Goal: Task Accomplishment & Management: Use online tool/utility

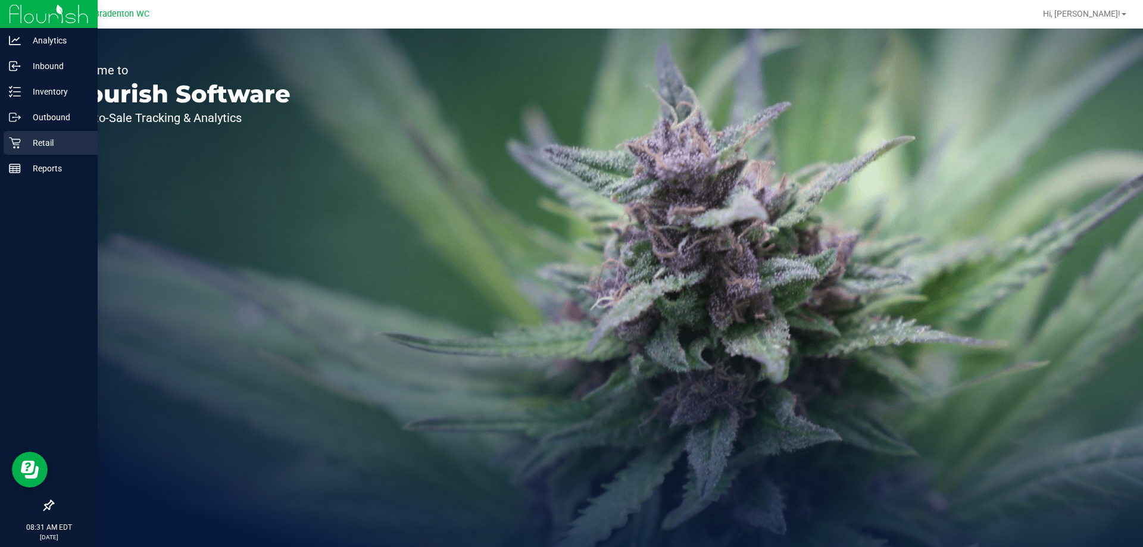
click at [49, 136] on p "Retail" at bounding box center [56, 143] width 71 height 14
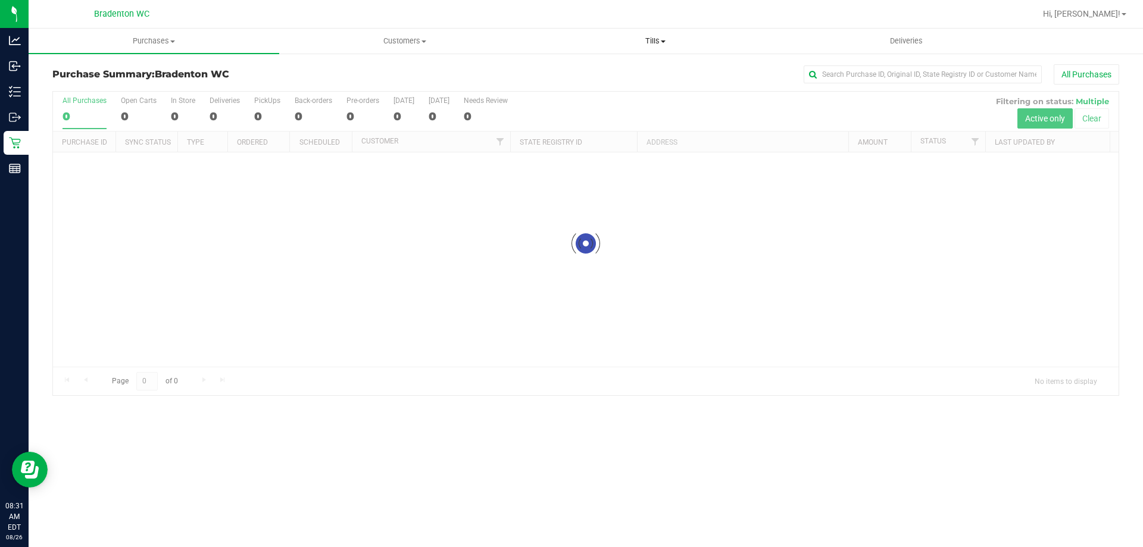
click at [646, 43] on span "Tills" at bounding box center [654, 41] width 249 height 11
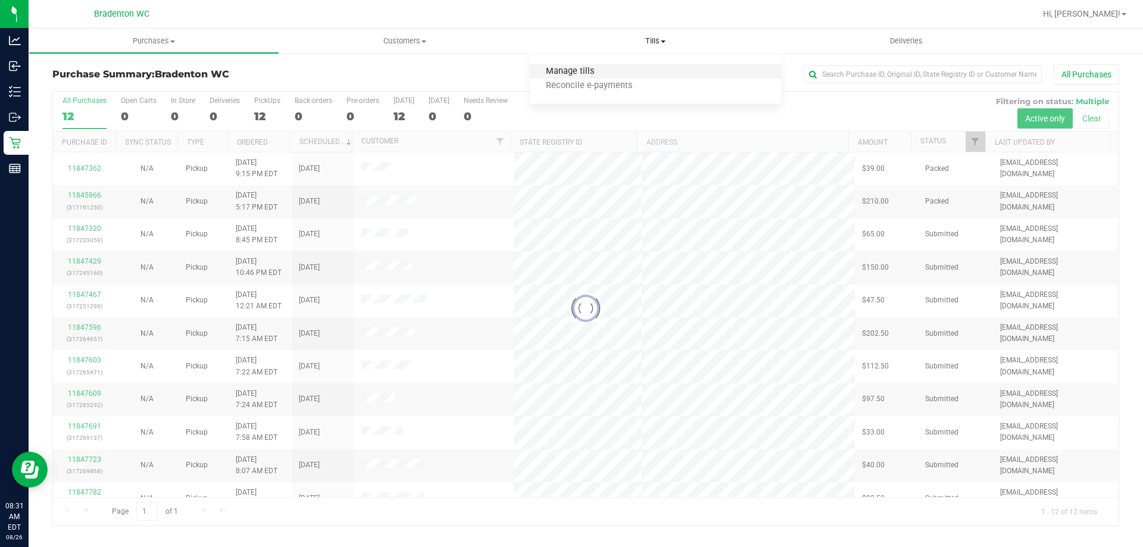
click at [582, 68] on span "Manage tills" at bounding box center [570, 72] width 80 height 10
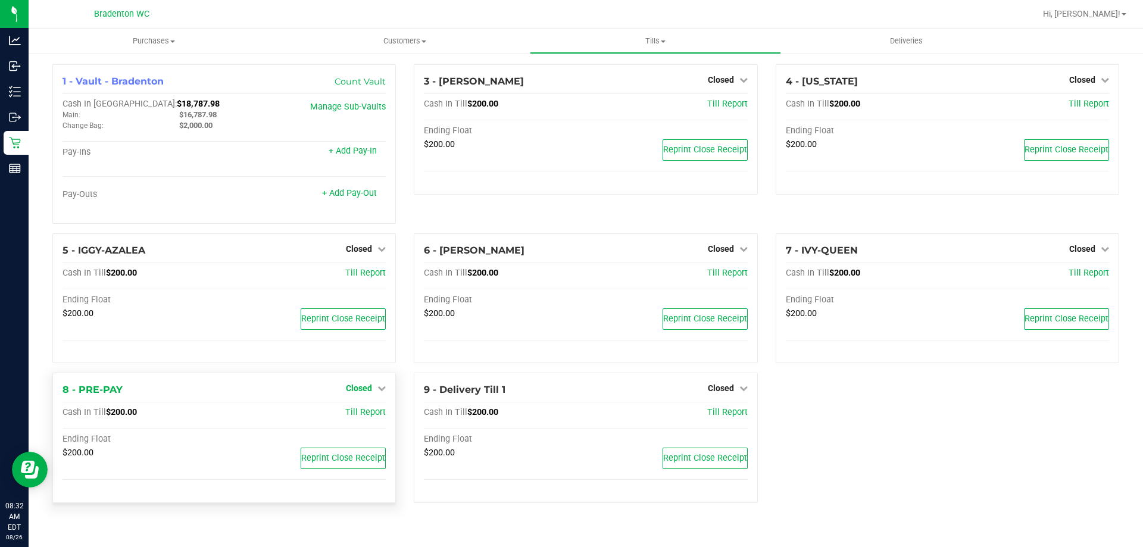
click at [375, 387] on link "Closed" at bounding box center [366, 388] width 40 height 10
click at [361, 414] on link "Open Till" at bounding box center [359, 413] width 32 height 10
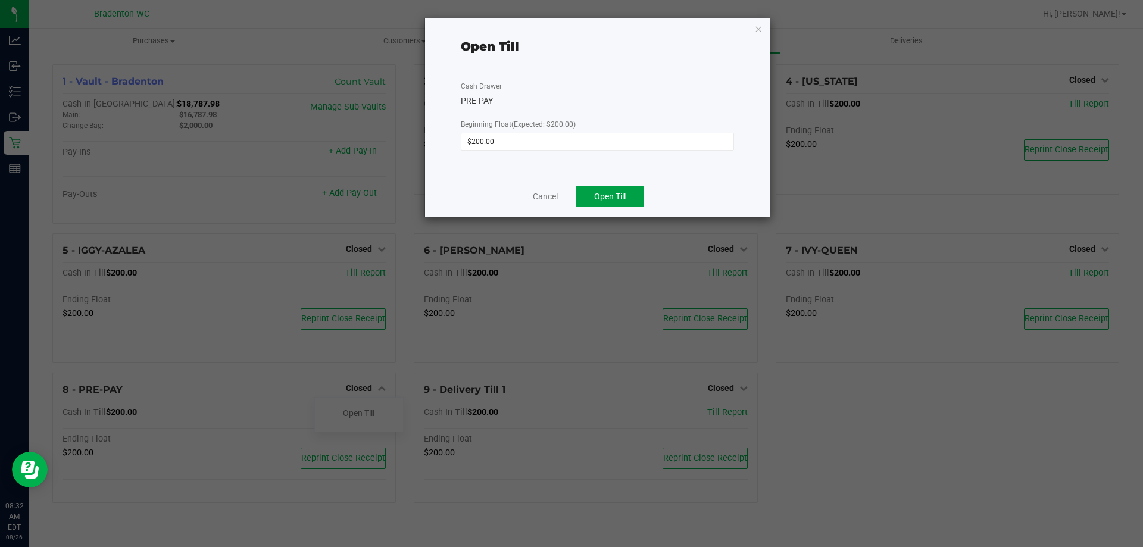
click at [623, 199] on span "Open Till" at bounding box center [610, 197] width 32 height 10
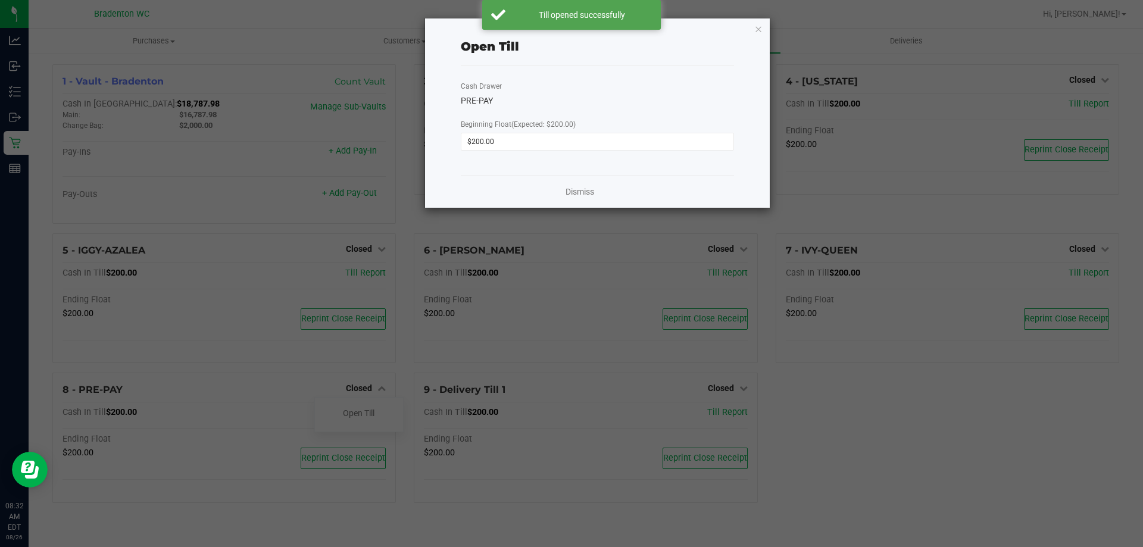
click at [749, 30] on div "Open Till Cash Drawer PRE-PAY Beginning Float (Expected: $200.00) $200.00 Dismi…" at bounding box center [597, 112] width 345 height 189
click at [761, 32] on icon "button" at bounding box center [758, 28] width 8 height 14
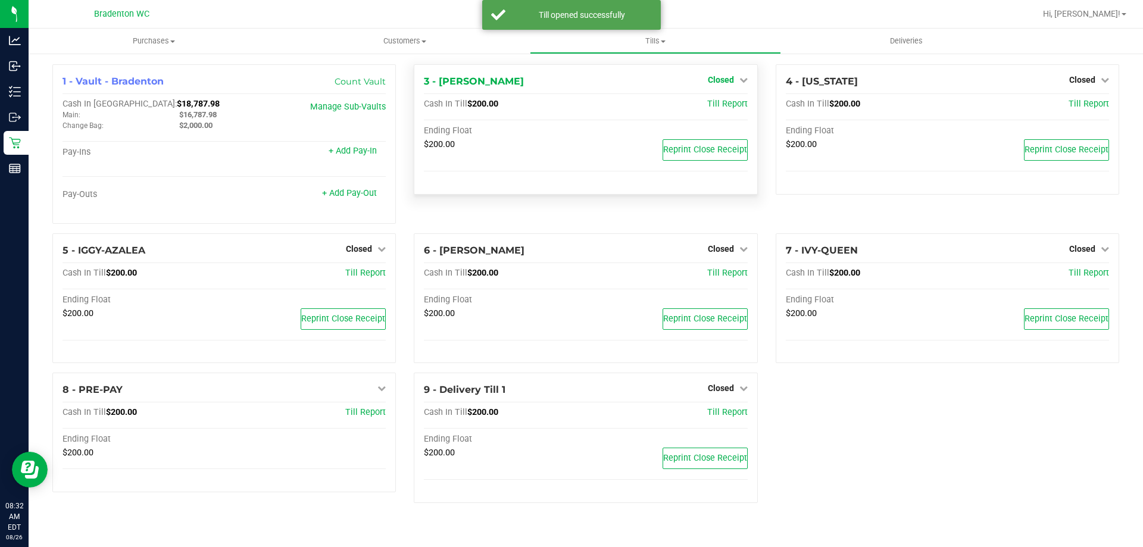
click at [739, 83] on icon at bounding box center [743, 80] width 8 height 8
click at [725, 104] on link "Open Till" at bounding box center [721, 105] width 32 height 10
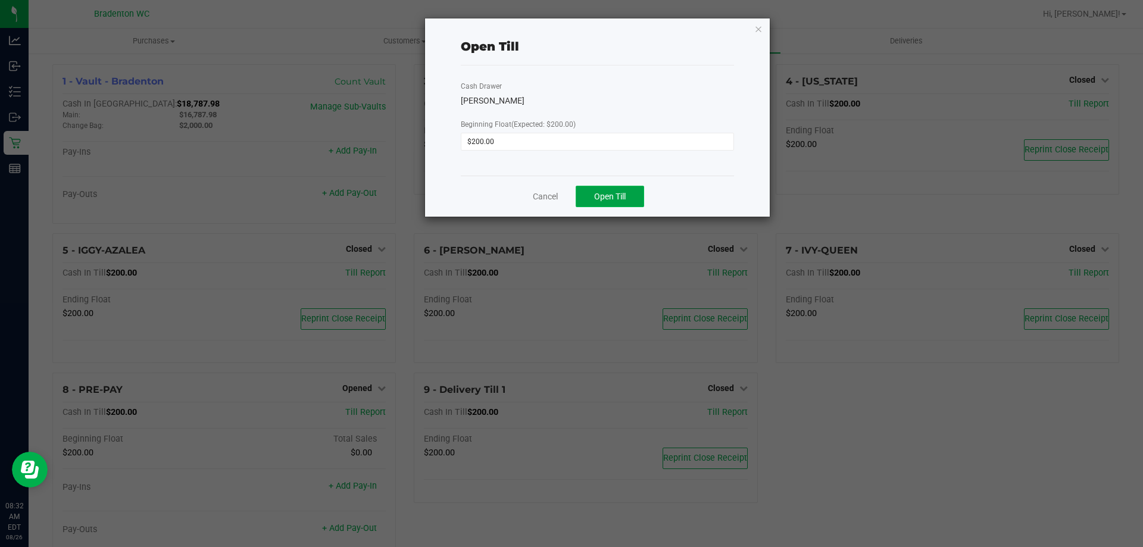
click at [626, 198] on span "Open Till" at bounding box center [610, 197] width 32 height 10
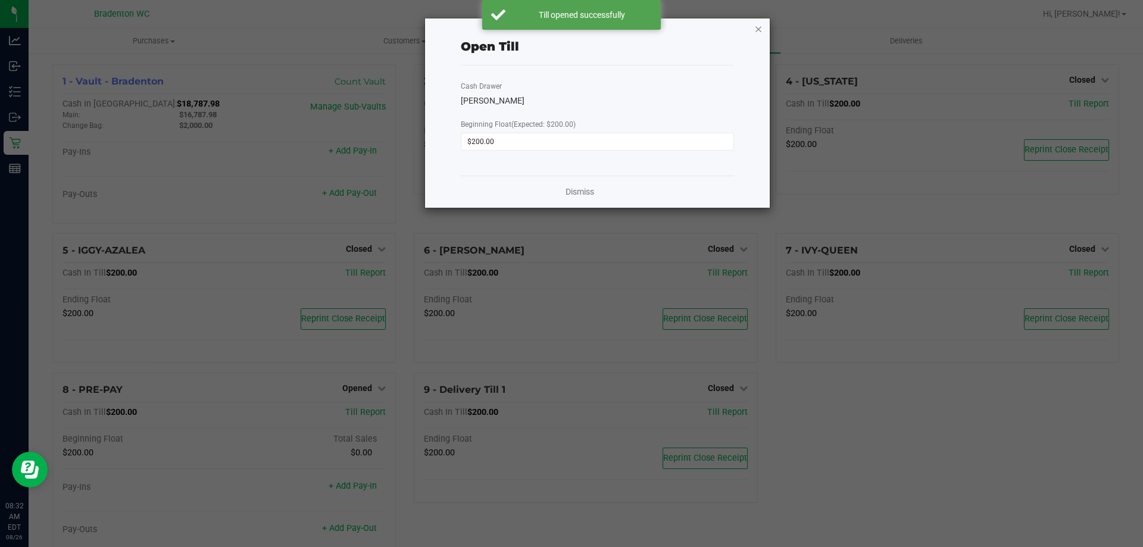
click at [761, 26] on icon "button" at bounding box center [758, 28] width 8 height 14
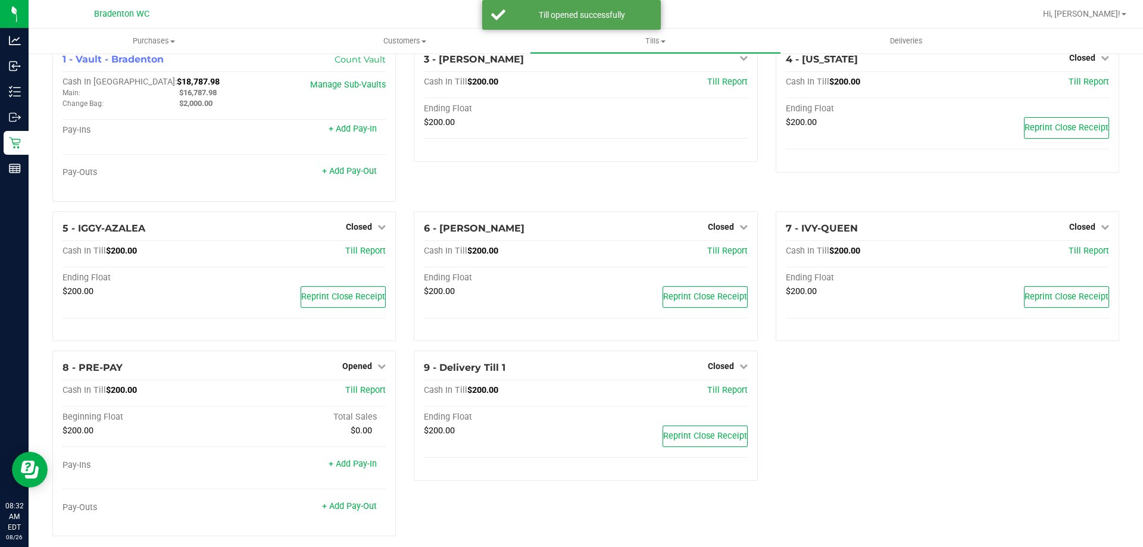
scroll to position [34, 0]
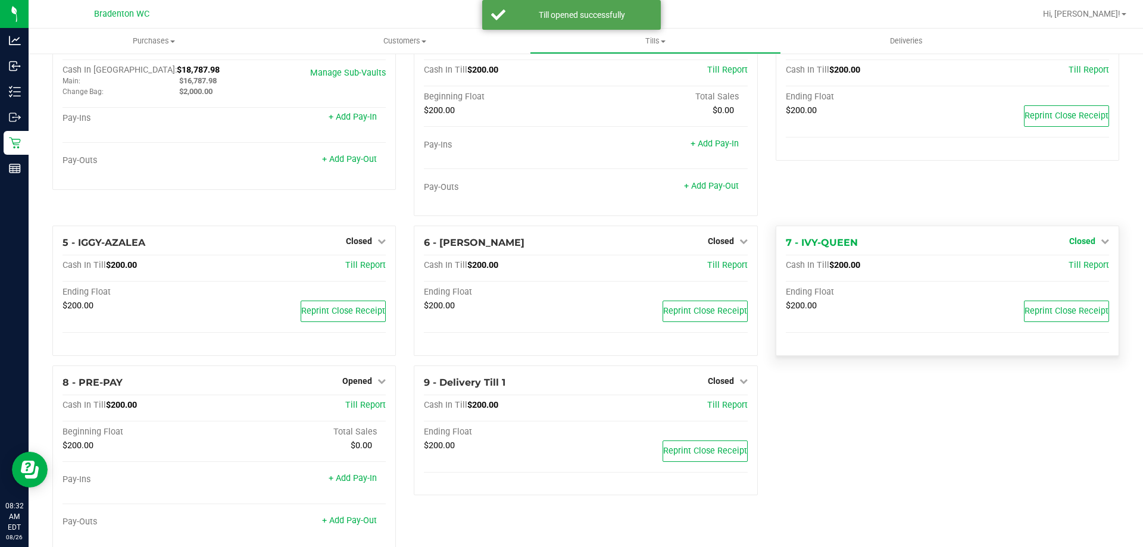
click at [1070, 242] on span "Closed" at bounding box center [1082, 241] width 26 height 10
click at [1055, 275] on div at bounding box center [1082, 275] width 88 height 3
click at [1066, 269] on link "Open Till" at bounding box center [1082, 266] width 32 height 10
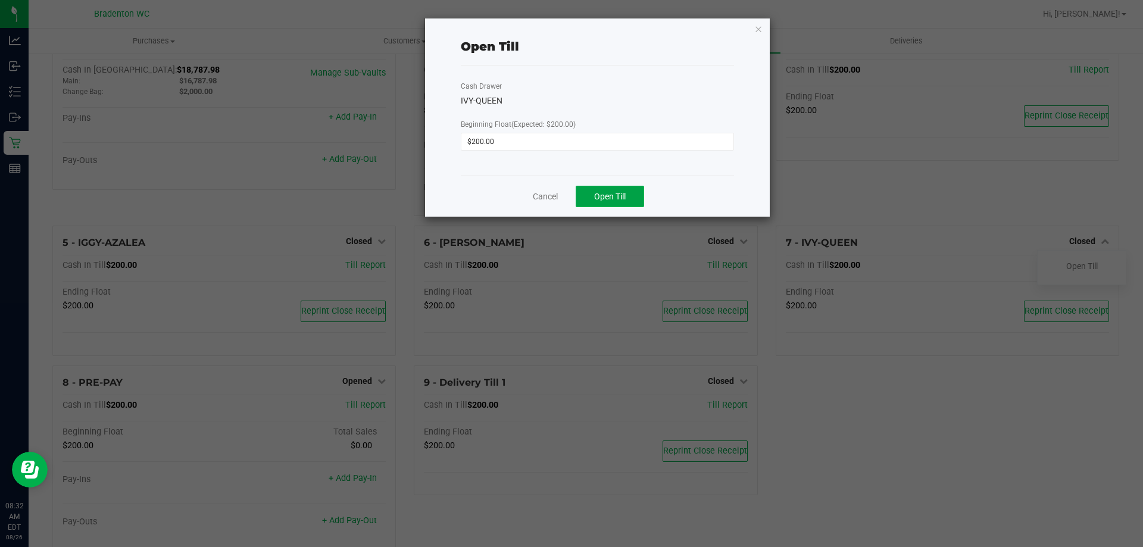
click at [630, 205] on button "Open Till" at bounding box center [610, 196] width 68 height 21
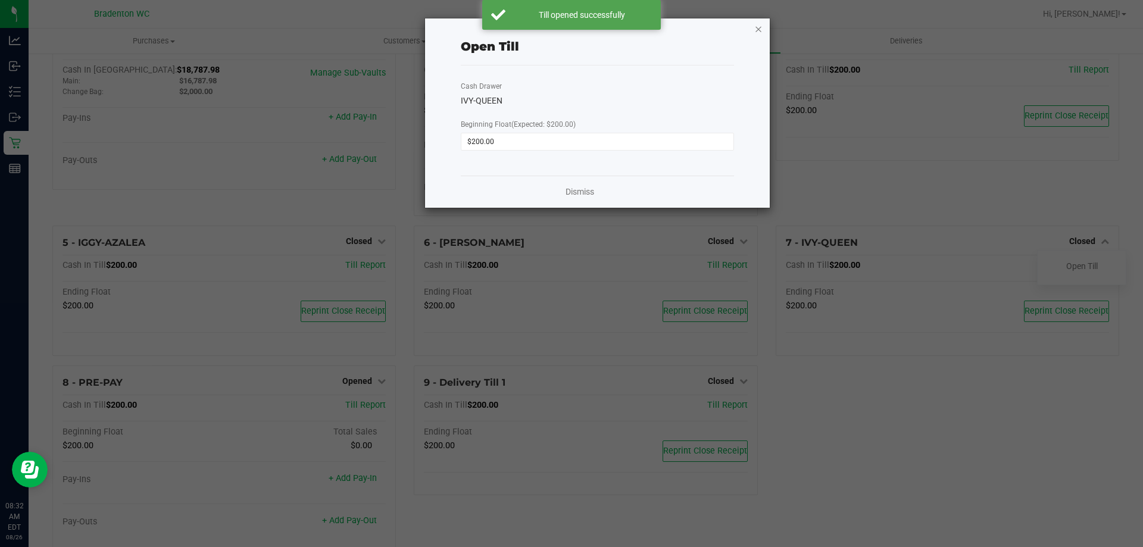
click at [762, 25] on icon "button" at bounding box center [758, 28] width 8 height 14
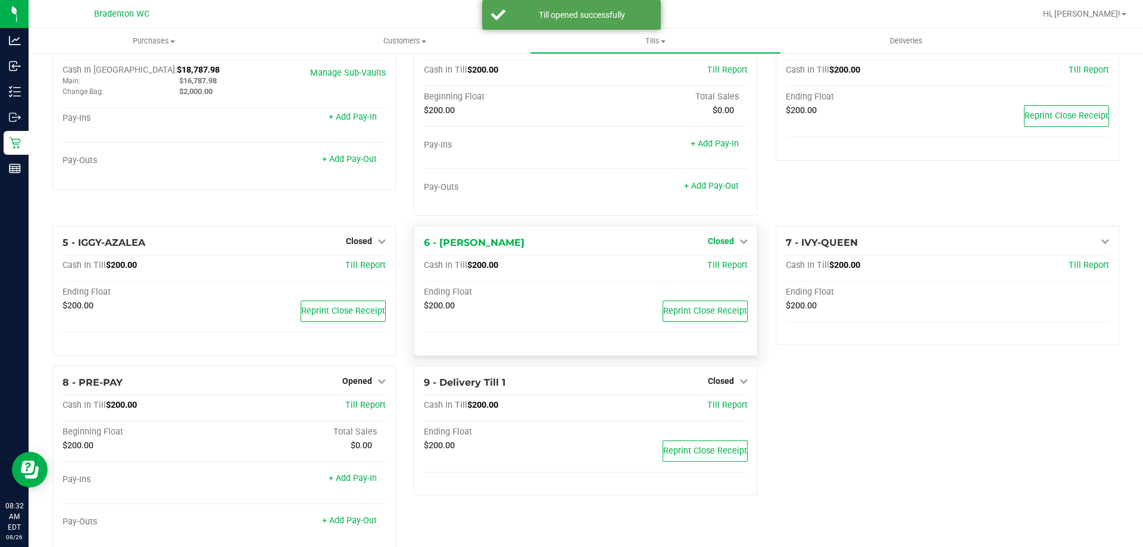
click at [716, 242] on span "Closed" at bounding box center [721, 241] width 26 height 10
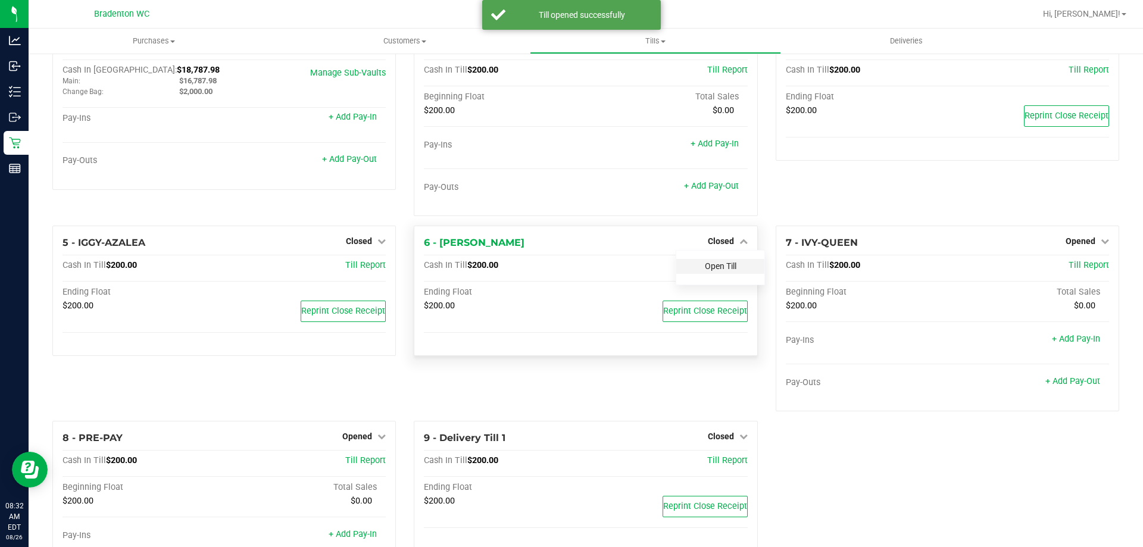
click at [714, 261] on link "Open Till" at bounding box center [721, 266] width 32 height 10
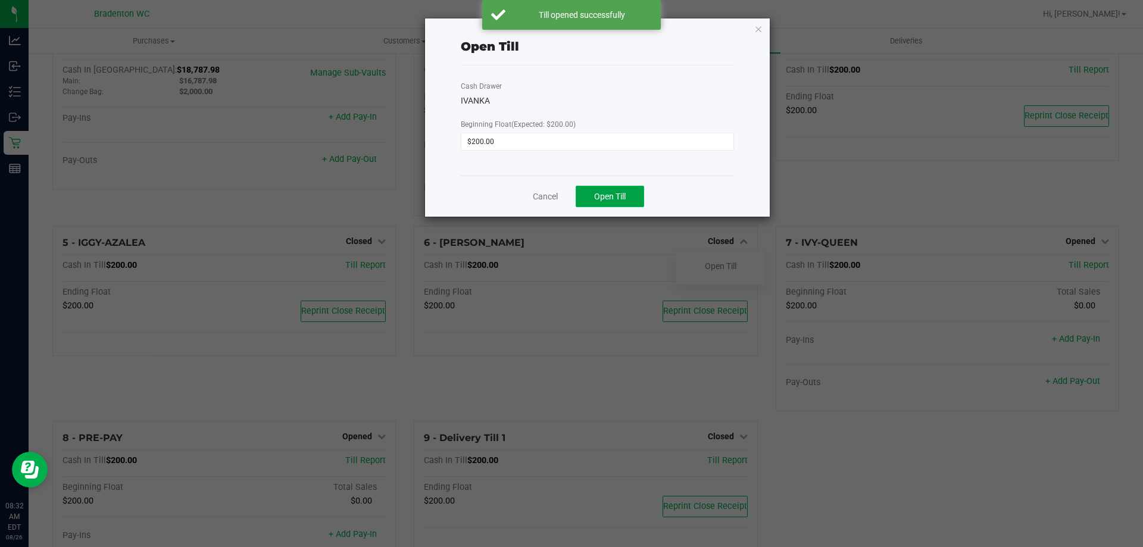
click at [636, 193] on button "Open Till" at bounding box center [610, 196] width 68 height 21
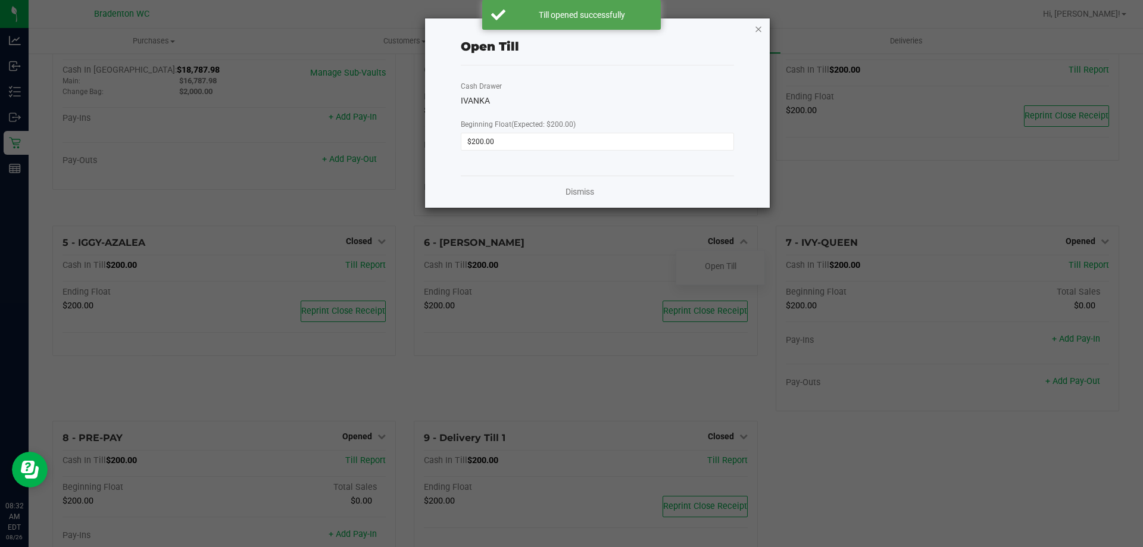
click at [755, 34] on div "Open Till Cash Drawer IVANKA Beginning Float (Expected: $200.00) $200.00 Dismiss" at bounding box center [597, 112] width 345 height 189
click at [755, 34] on icon "button" at bounding box center [758, 28] width 8 height 14
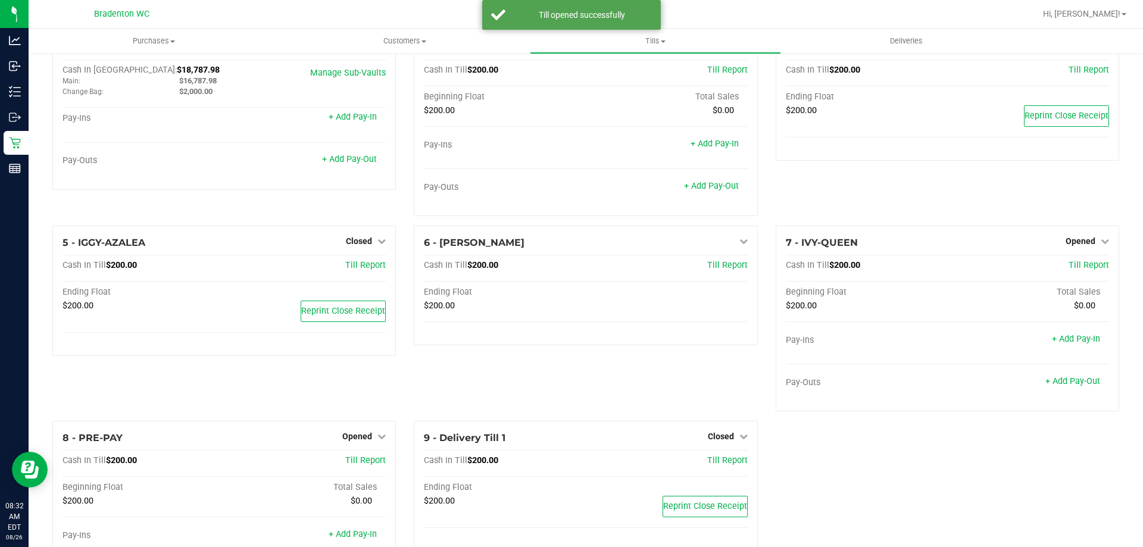
click at [829, 173] on div "4 - [US_STATE] Closed Open Till Cash In Till $200.00 Till Report Ending Float $…" at bounding box center [947, 127] width 361 height 195
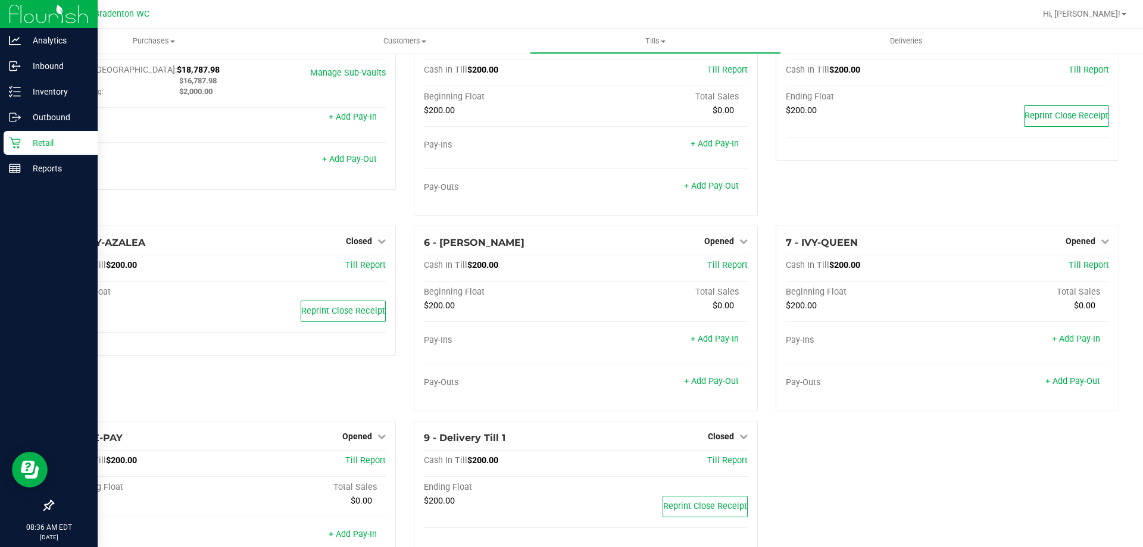
click at [35, 144] on p "Retail" at bounding box center [56, 143] width 71 height 14
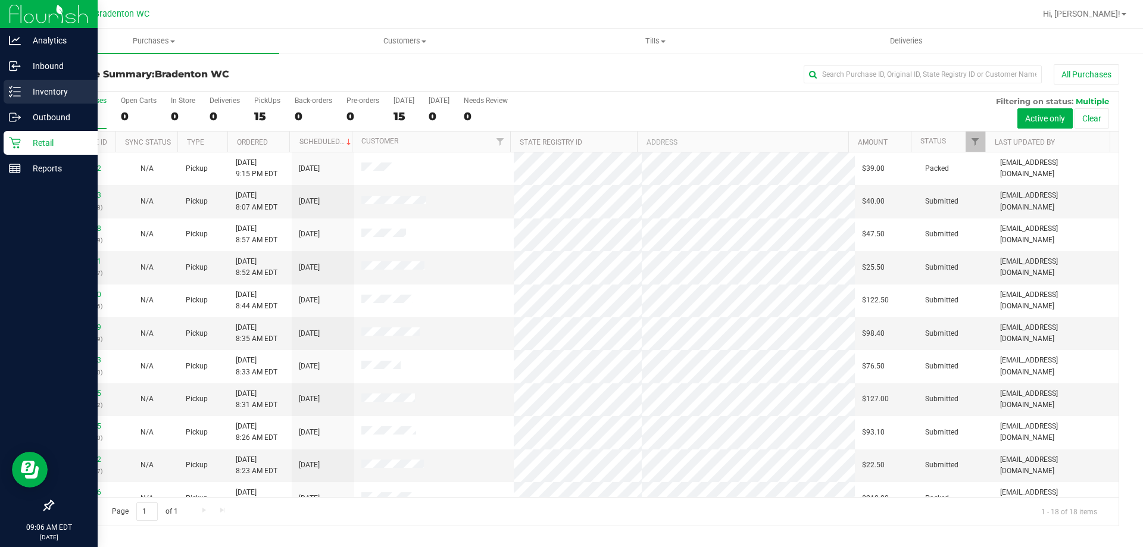
click at [23, 88] on p "Inventory" at bounding box center [56, 92] width 71 height 14
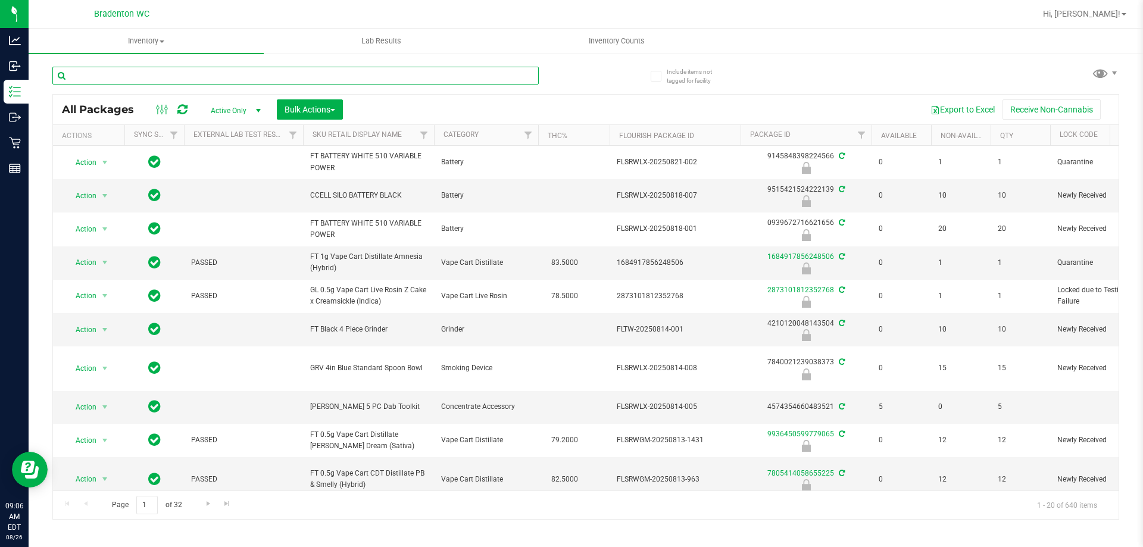
click at [322, 77] on input "text" at bounding box center [295, 76] width 486 height 18
type input "raw"
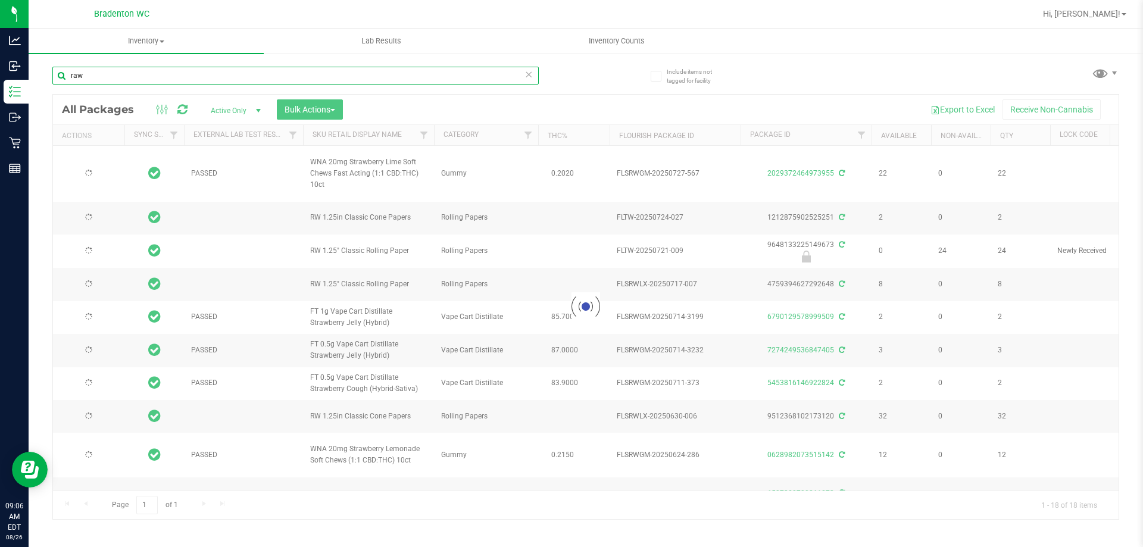
type input "[DATE]"
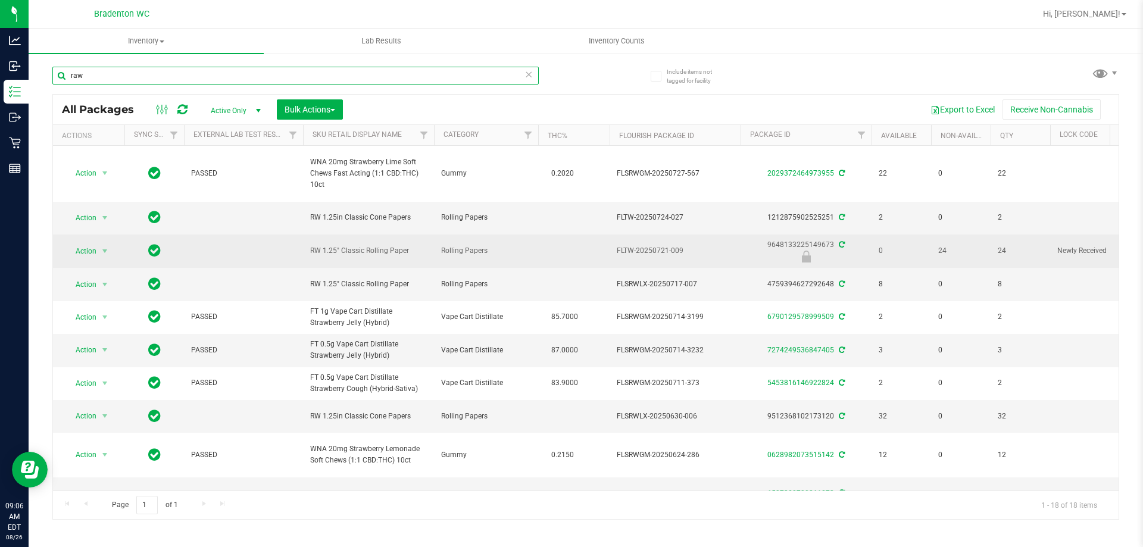
type input "raw"
drag, startPoint x: 413, startPoint y: 249, endPoint x: 291, endPoint y: 255, distance: 122.8
copy tr "RW 1.25" Classic Rolling Paper"
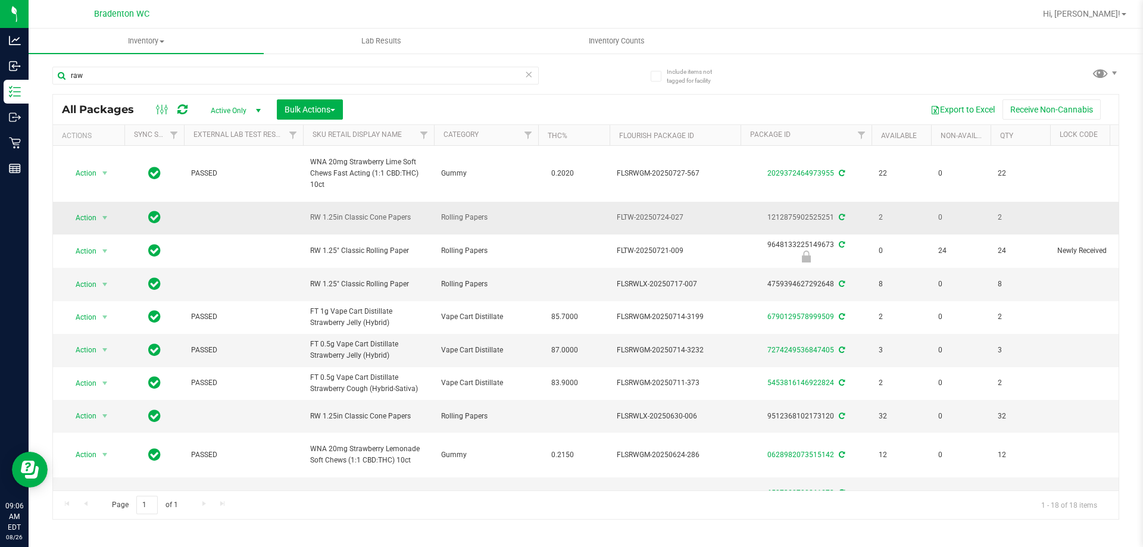
drag, startPoint x: 419, startPoint y: 220, endPoint x: 300, endPoint y: 219, distance: 118.5
copy tr "RW 1.25in Classic Cone Papers"
drag, startPoint x: 212, startPoint y: 65, endPoint x: 205, endPoint y: 74, distance: 11.0
click at [206, 68] on div "raw" at bounding box center [318, 75] width 533 height 38
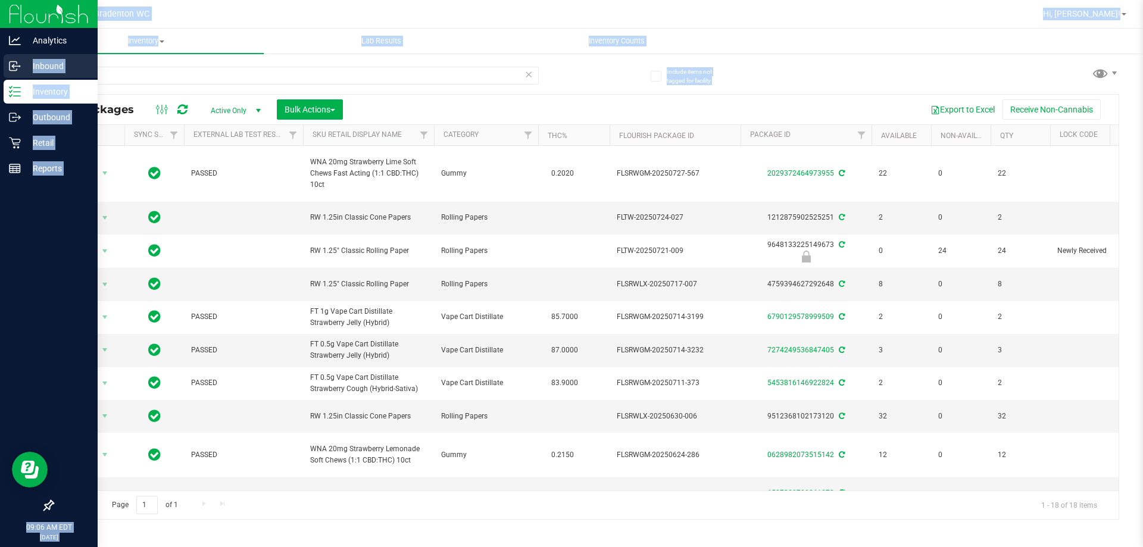
drag, startPoint x: 205, startPoint y: 89, endPoint x: 82, endPoint y: 67, distance: 125.8
click at [0, 70] on div "Analytics Inbound Inventory Outbound Retail Reports 09:06 AM EDT [DATE] 08/26 B…" at bounding box center [571, 273] width 1143 height 547
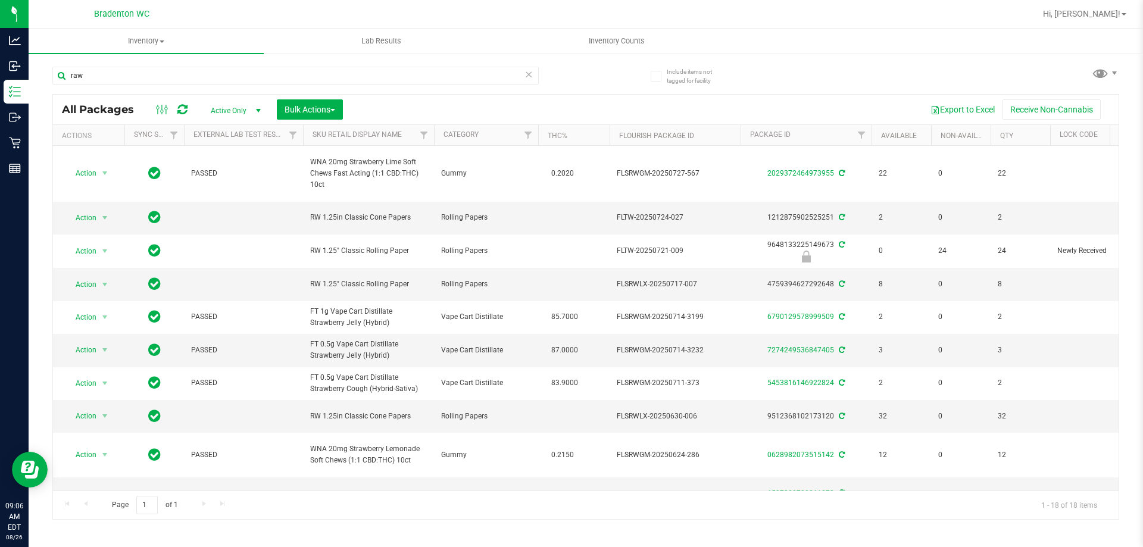
click at [528, 79] on icon at bounding box center [529, 74] width 8 height 14
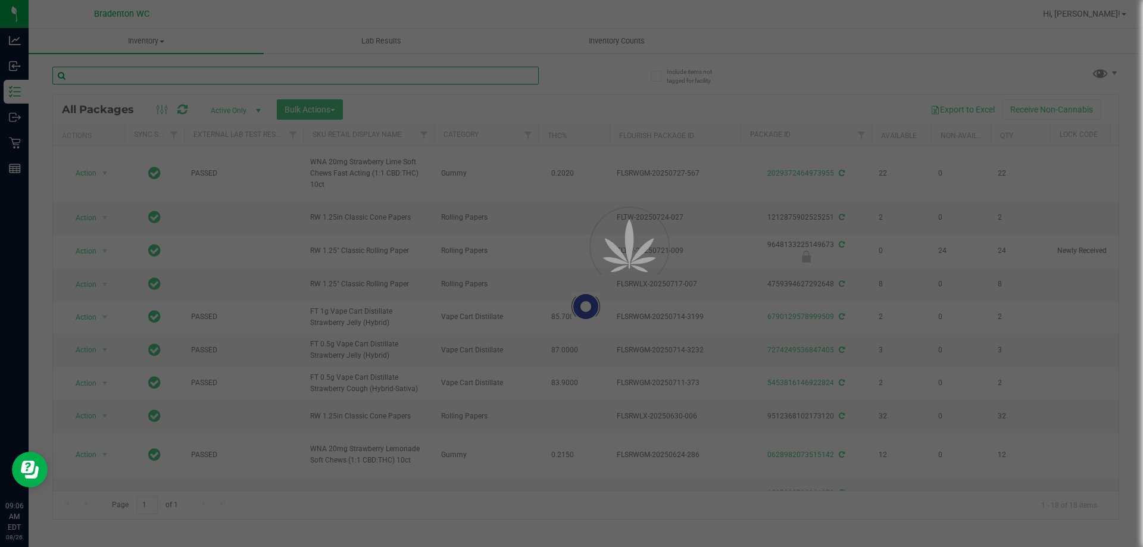
click at [499, 77] on input "text" at bounding box center [295, 76] width 486 height 18
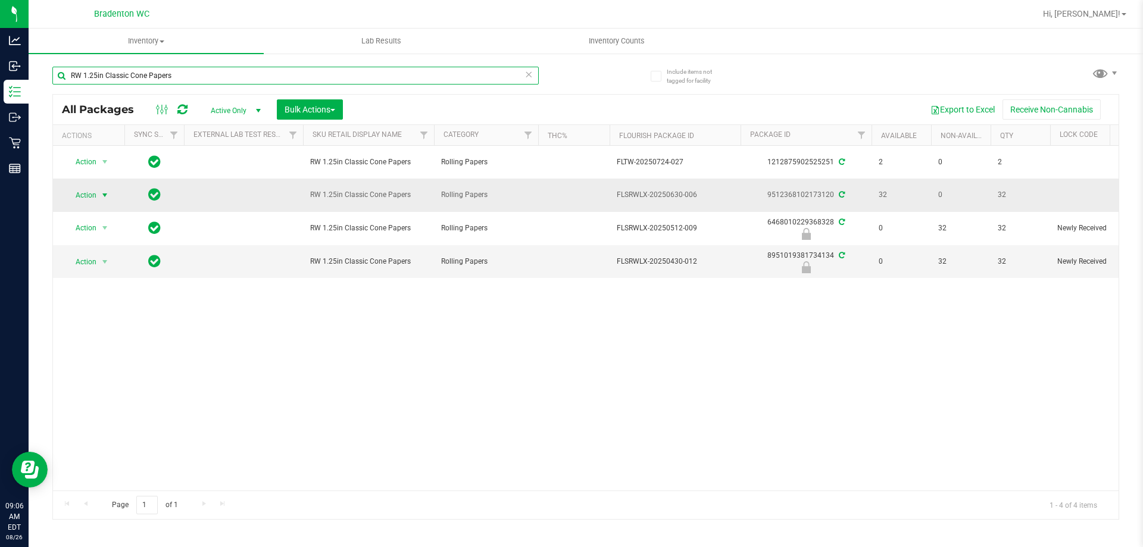
type input "RW 1.25in Classic Cone Papers"
click at [76, 198] on span "Action" at bounding box center [81, 195] width 32 height 17
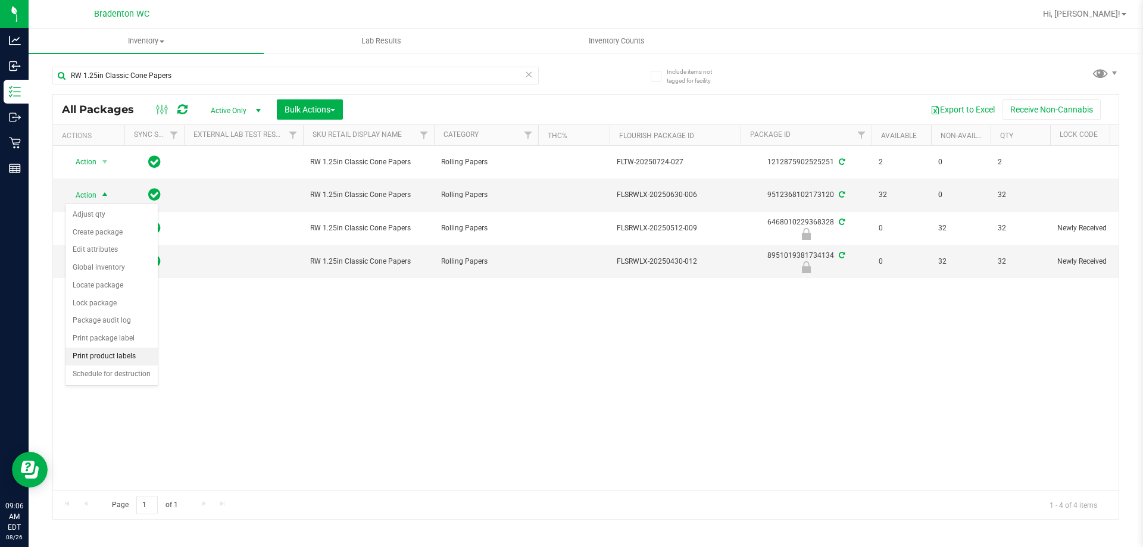
click at [121, 354] on li "Print product labels" at bounding box center [111, 357] width 92 height 18
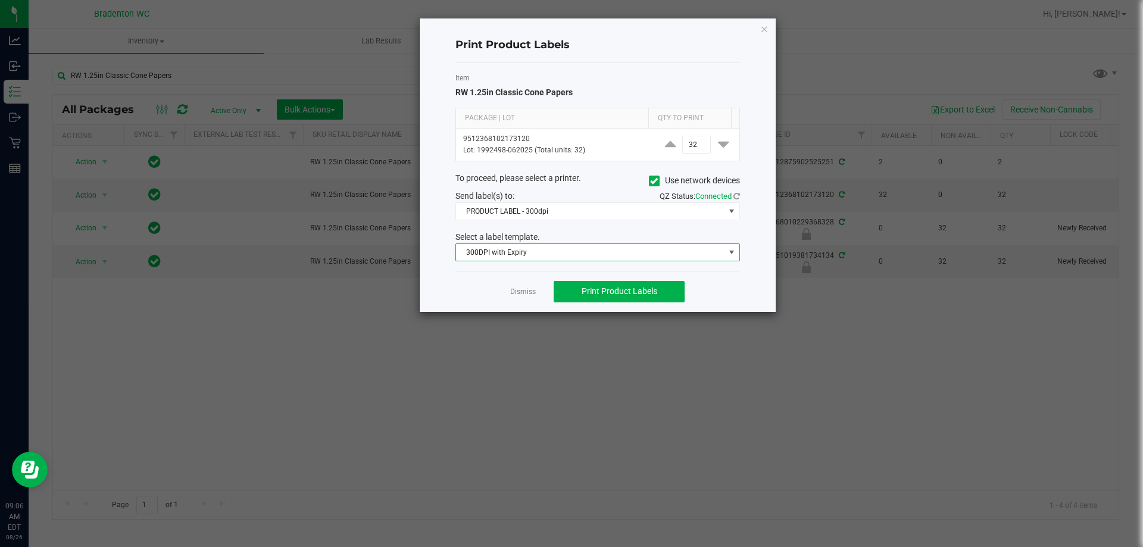
click at [597, 257] on span "300DPI with Expiry" at bounding box center [590, 252] width 269 height 17
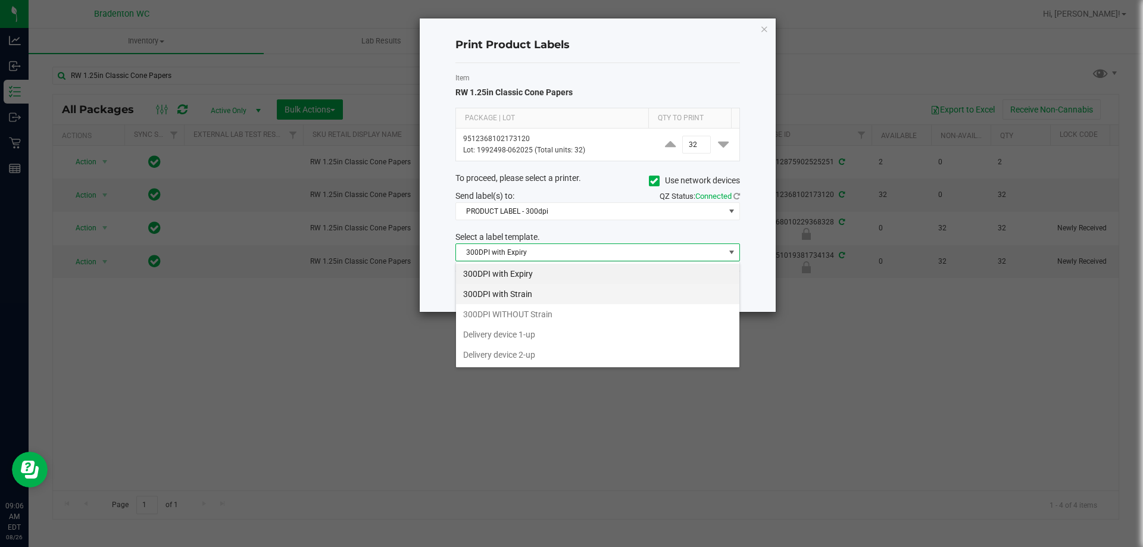
scroll to position [18, 285]
click at [580, 289] on li "300DPI with Strain" at bounding box center [597, 294] width 283 height 20
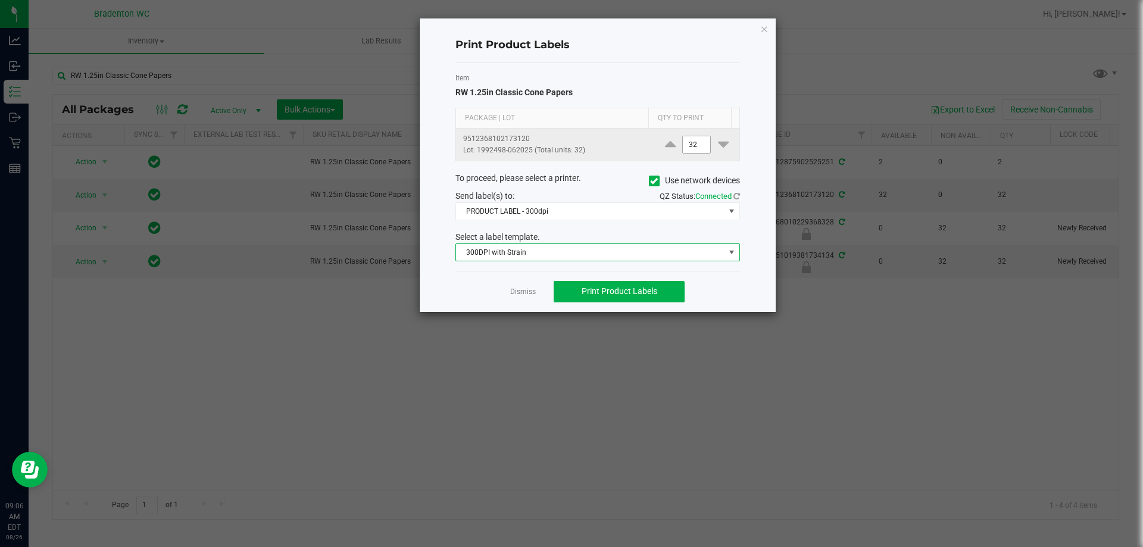
click at [683, 146] on input "32" at bounding box center [696, 144] width 27 height 17
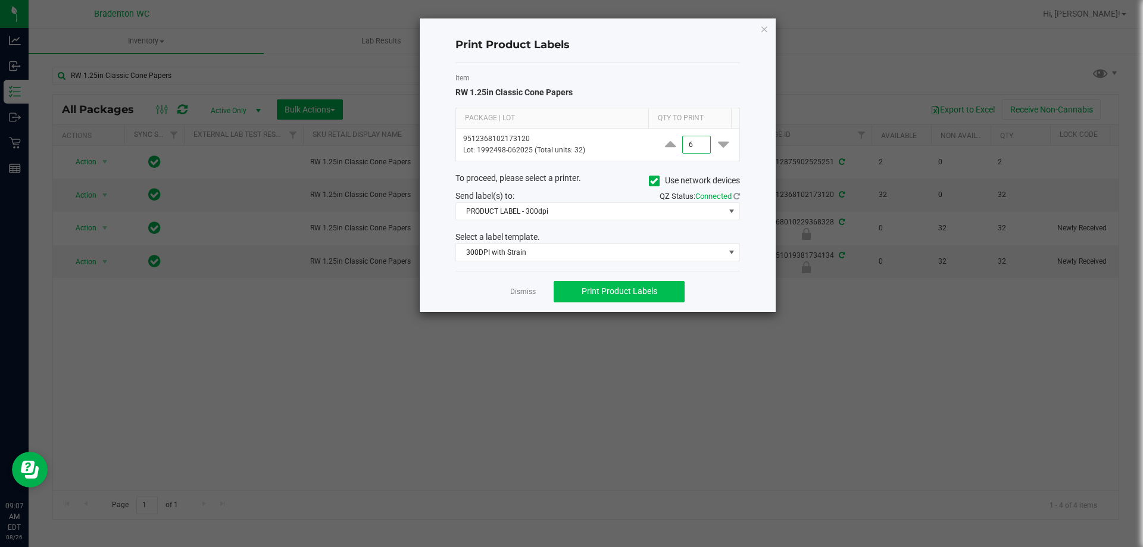
type input "6"
click at [657, 289] on button "Print Product Labels" at bounding box center [619, 291] width 131 height 21
click at [601, 296] on span "Print Product Labels" at bounding box center [620, 291] width 76 height 10
click at [679, 289] on button "Print Product Labels" at bounding box center [619, 291] width 131 height 21
click at [647, 281] on button "Print Product Labels" at bounding box center [619, 291] width 131 height 21
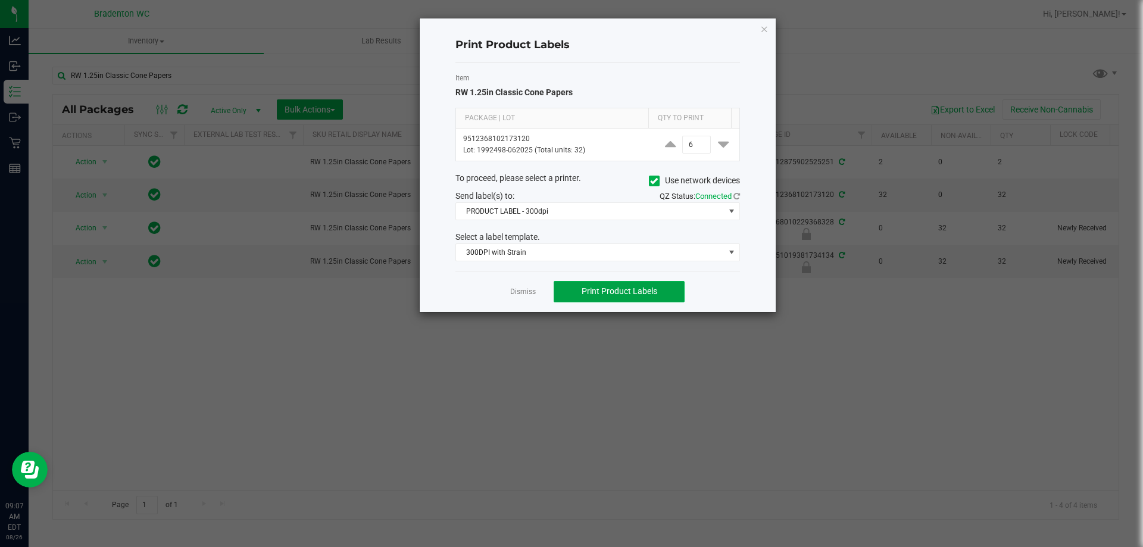
click at [646, 282] on button "Print Product Labels" at bounding box center [619, 291] width 131 height 21
click at [651, 287] on span "Print Product Labels" at bounding box center [620, 291] width 76 height 10
click at [668, 286] on button "Print Product Labels" at bounding box center [619, 291] width 131 height 21
click at [668, 288] on button "Print Product Labels" at bounding box center [619, 291] width 131 height 21
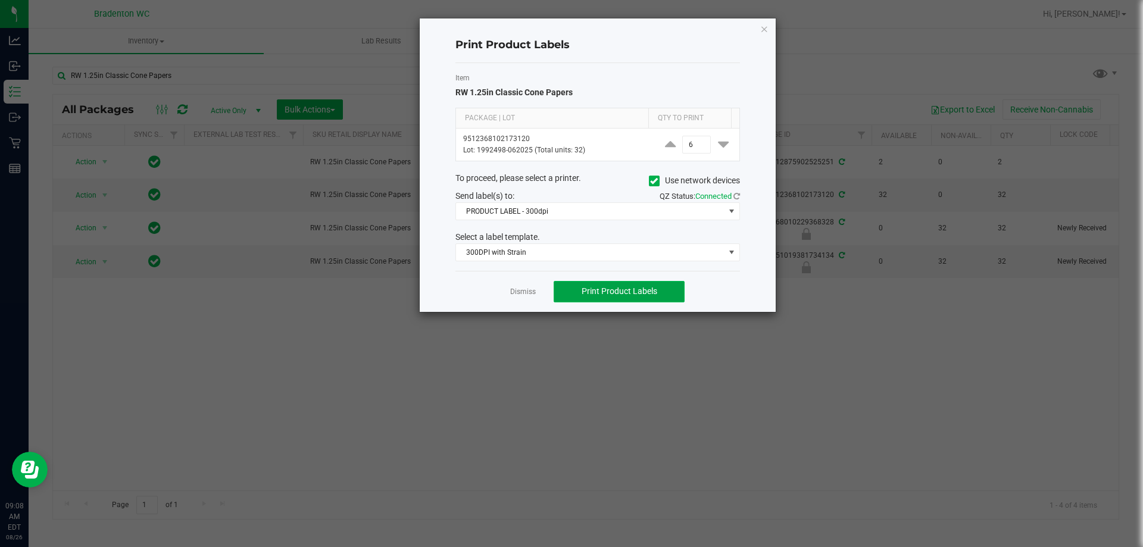
click at [671, 282] on button "Print Product Labels" at bounding box center [619, 291] width 131 height 21
click at [636, 285] on button "Print Product Labels" at bounding box center [619, 291] width 131 height 21
click at [523, 288] on link "Dismiss" at bounding box center [523, 292] width 26 height 10
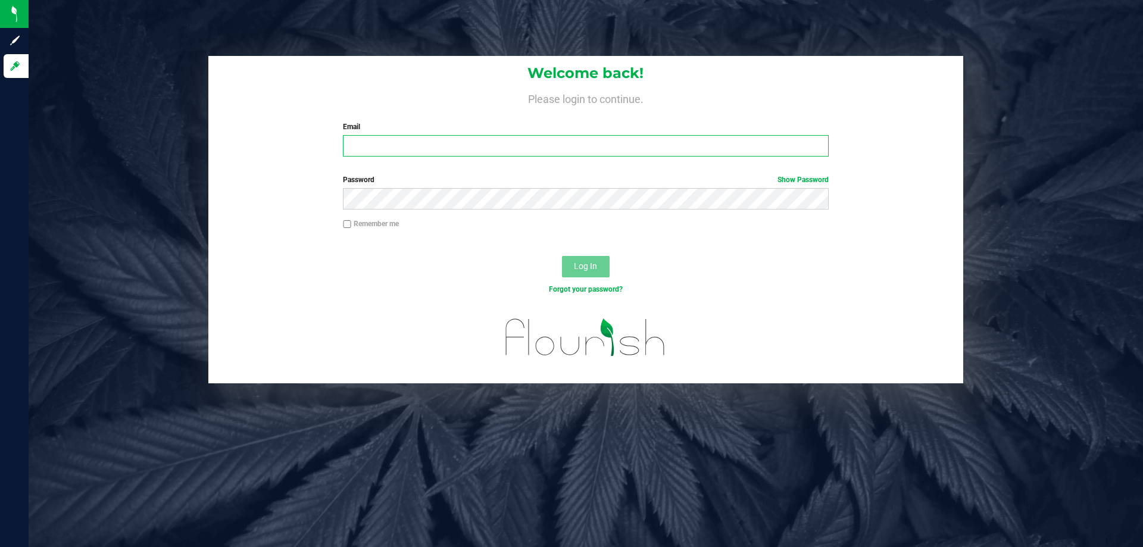
click at [451, 144] on input "Email" at bounding box center [585, 145] width 485 height 21
type input "[EMAIL_ADDRESS][DOMAIN_NAME]"
click at [562, 256] on button "Log In" at bounding box center [586, 266] width 48 height 21
